Goal: Task Accomplishment & Management: Complete application form

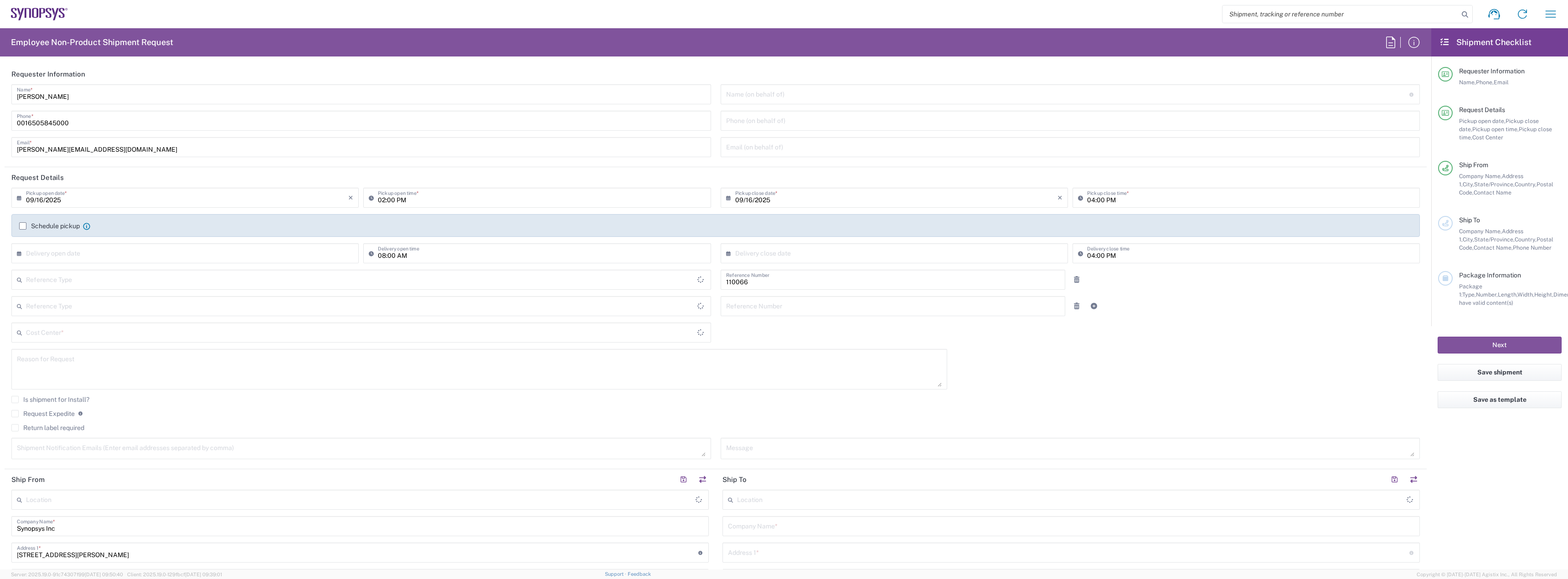
type input "Department"
type input "Delivered at Place"
type input "US01, CIO, IT, ESS2 110066"
type input "[GEOGRAPHIC_DATA]"
type input "[US_STATE]"
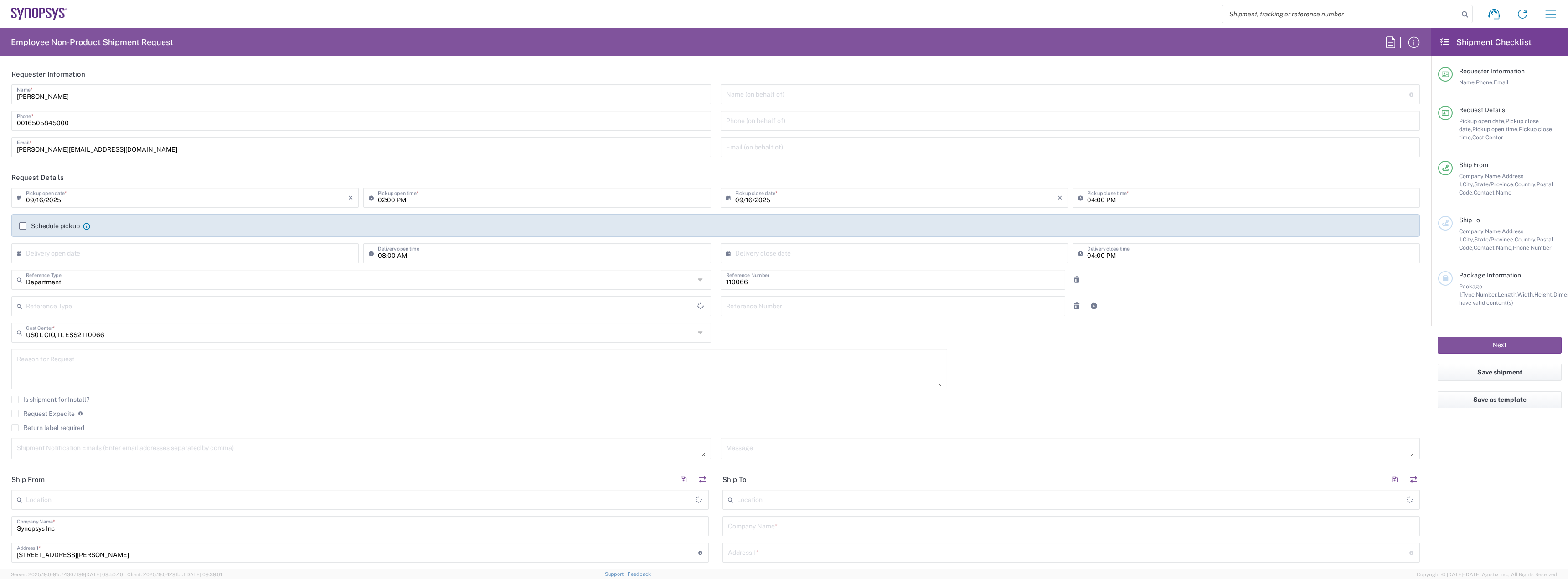
type input "[GEOGRAPHIC_DATA]"
type input "Hillsboro US03"
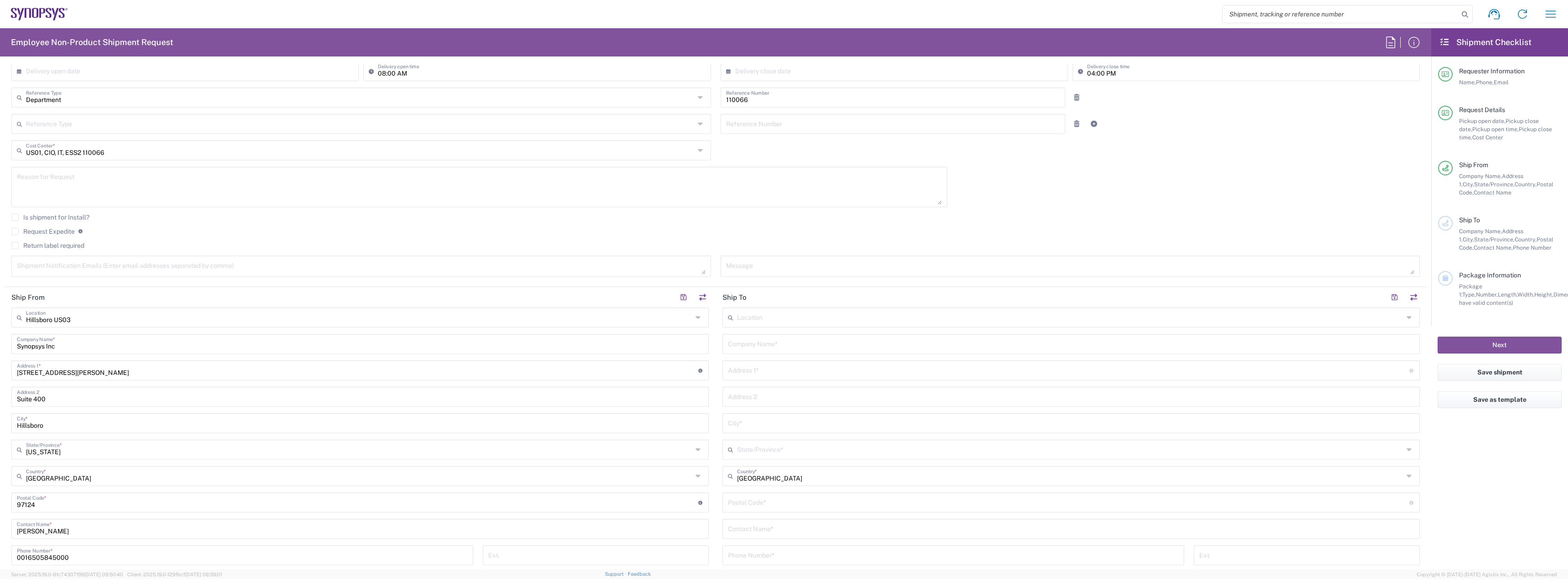
scroll to position [137, 0]
